Goal: Task Accomplishment & Management: Manage account settings

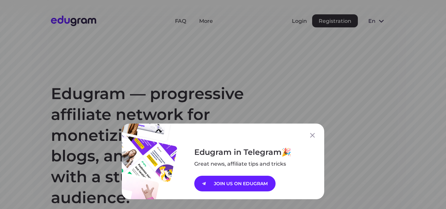
click at [304, 131] on div "Edugram in Telegram Great news, affiliate tips and tricks JOIN US ON EDUGRAM" at bounding box center [223, 162] width 202 height 76
click at [312, 137] on icon at bounding box center [312, 135] width 5 height 5
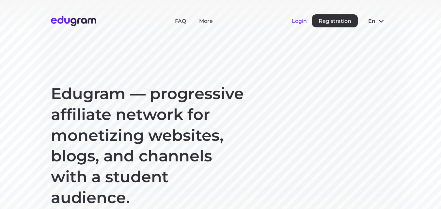
click at [299, 19] on button "Login" at bounding box center [299, 21] width 15 height 6
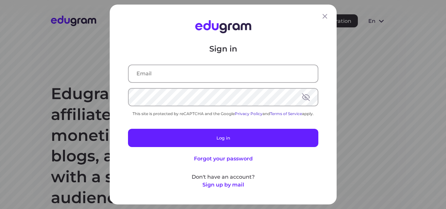
type input "[EMAIL_ADDRESS][DOMAIN_NAME]"
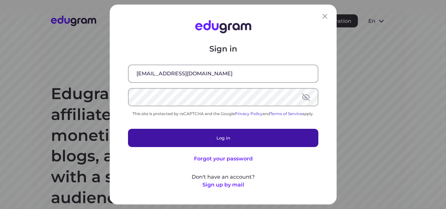
click at [220, 139] on button "Log in" at bounding box center [223, 138] width 190 height 18
